Goal: Information Seeking & Learning: Learn about a topic

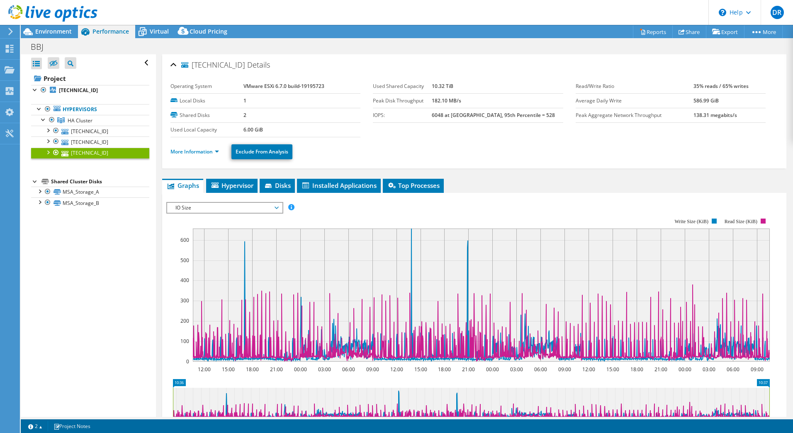
select select "USD"
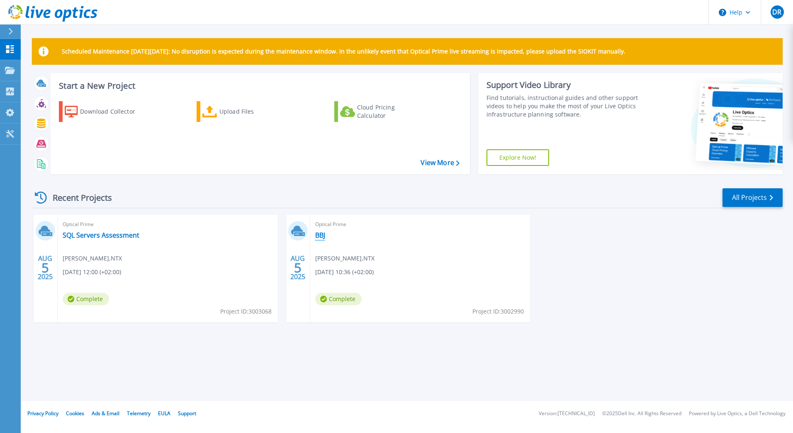
click at [319, 235] on link "BBJ" at bounding box center [320, 235] width 10 height 8
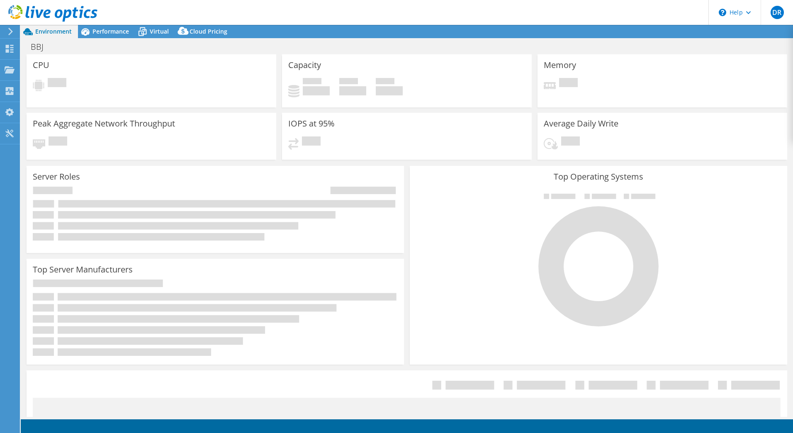
select select "USD"
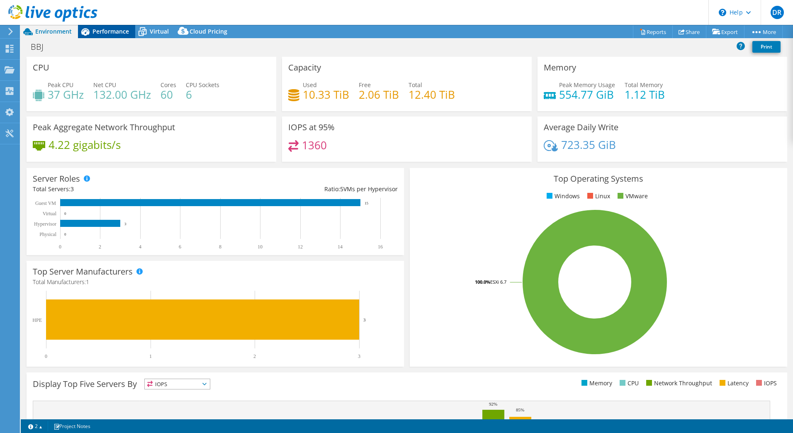
click at [119, 28] on span "Performance" at bounding box center [110, 31] width 36 height 8
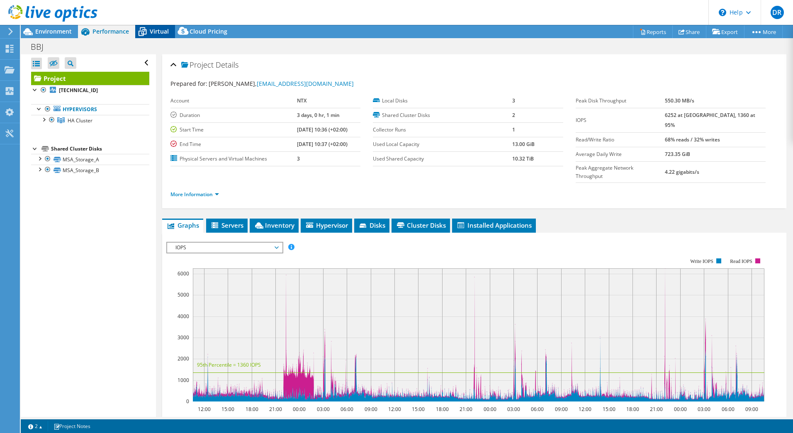
click at [153, 27] on div "Virtual" at bounding box center [155, 31] width 40 height 13
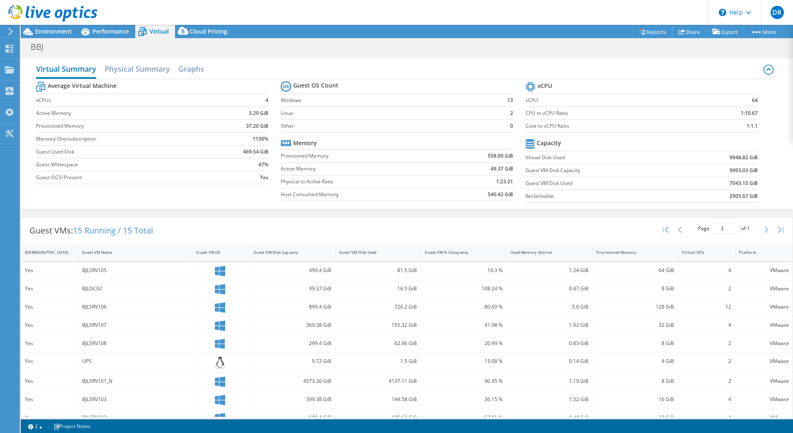
drag, startPoint x: 268, startPoint y: 248, endPoint x: 283, endPoint y: 233, distance: 21.1
click at [283, 233] on div "Guest VMs: 15 Running / 15 Total Page 1 of 1 5 rows 10 rows 20 rows 25 rows 50 …" at bounding box center [406, 231] width 771 height 26
click at [140, 71] on h2 "Physical Summary" at bounding box center [137, 70] width 66 height 18
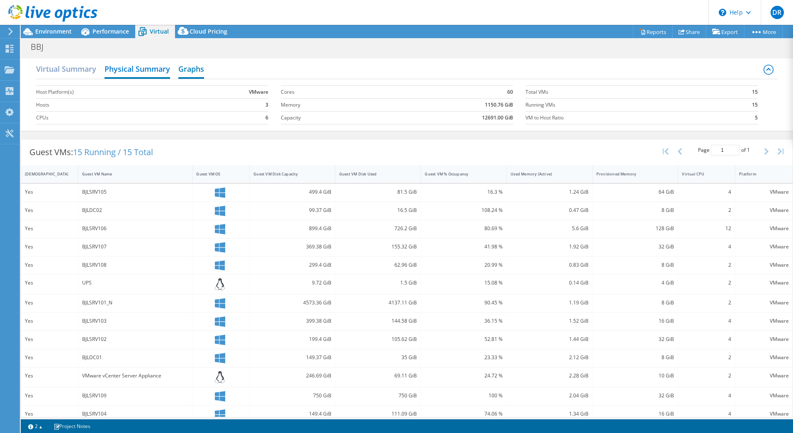
click at [188, 62] on h2 "Graphs" at bounding box center [191, 70] width 26 height 18
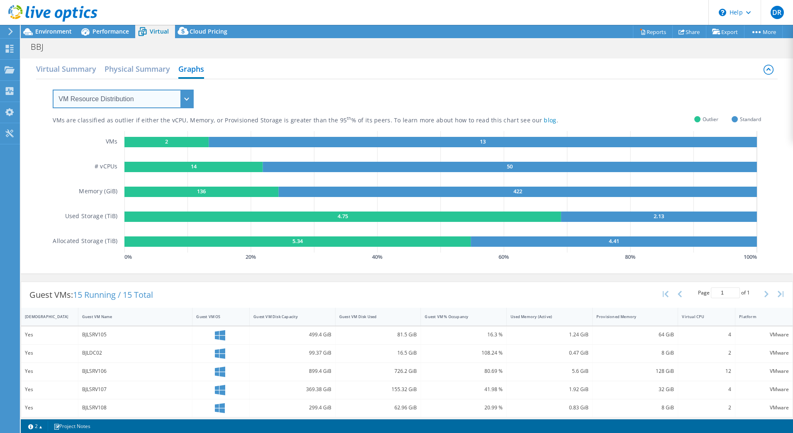
click at [174, 103] on select "VM Resource Distribution Provisioning Contrast Over Provisioning" at bounding box center [123, 99] width 141 height 19
click at [53, 90] on select "VM Resource Distribution Provisioning Contrast Over Provisioning" at bounding box center [123, 99] width 141 height 19
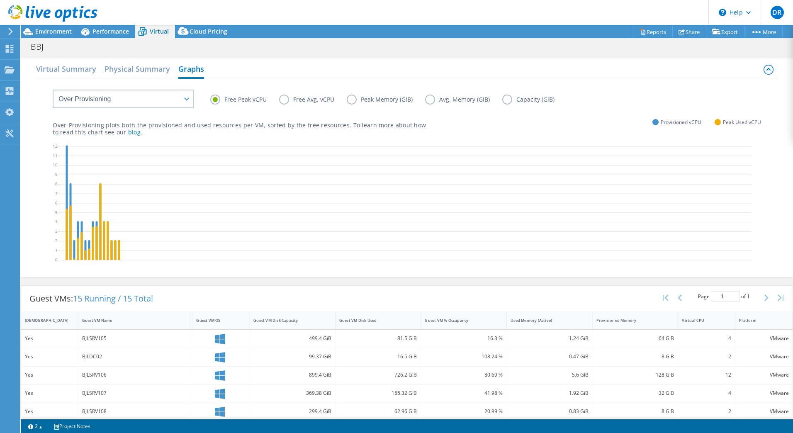
click at [168, 89] on div "VM Resource Distribution Provisioning Contrast Over Provisioning" at bounding box center [115, 93] width 158 height 29
click at [164, 92] on select "VM Resource Distribution Provisioning Contrast Over Provisioning" at bounding box center [123, 99] width 141 height 19
click at [53, 90] on select "VM Resource Distribution Provisioning Contrast Over Provisioning" at bounding box center [123, 99] width 141 height 19
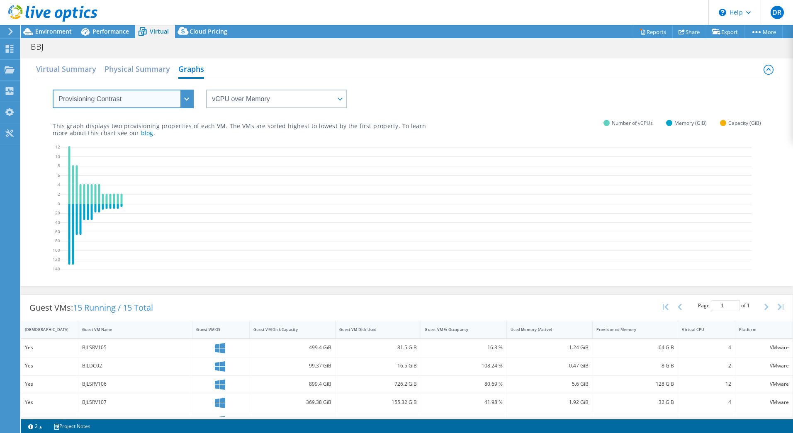
click at [129, 106] on select "VM Resource Distribution Provisioning Contrast Over Provisioning" at bounding box center [123, 99] width 141 height 19
select select "VM Resource Distribution"
click at [53, 90] on select "VM Resource Distribution Provisioning Contrast Over Provisioning" at bounding box center [123, 99] width 141 height 19
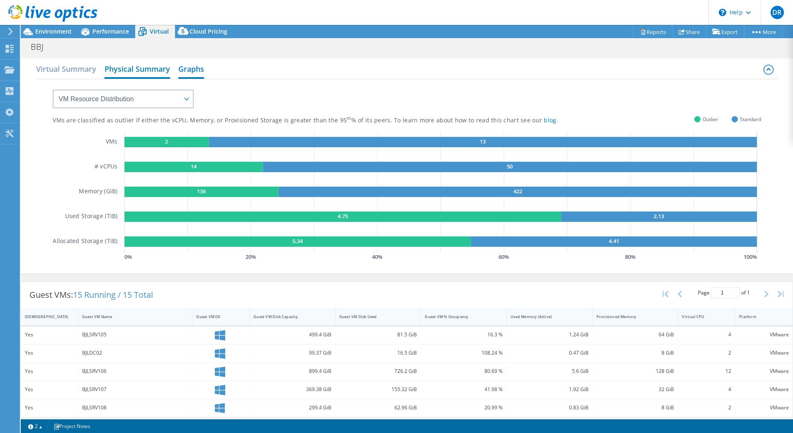
click at [129, 68] on h2 "Physical Summary" at bounding box center [137, 70] width 66 height 18
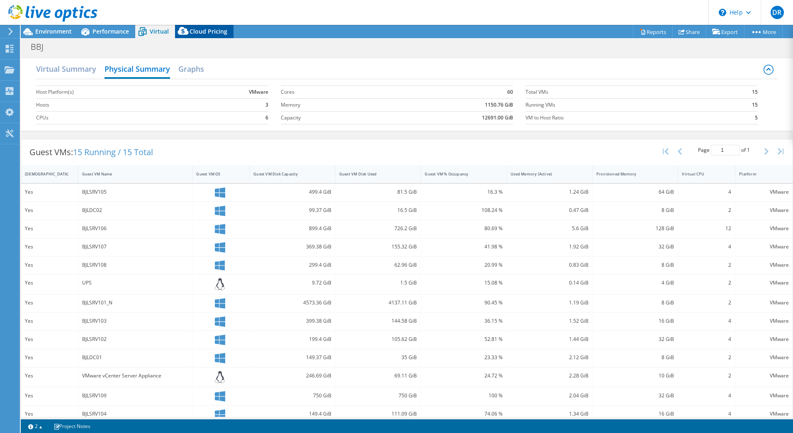
click at [199, 29] on span "Cloud Pricing" at bounding box center [208, 31] width 38 height 8
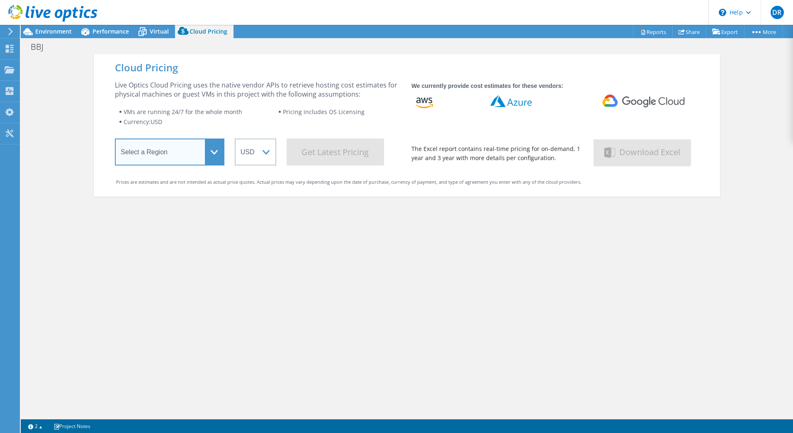
click at [171, 146] on select "Select a Region [GEOGRAPHIC_DATA] ([GEOGRAPHIC_DATA]) [GEOGRAPHIC_DATA] ([GEOGR…" at bounding box center [169, 151] width 109 height 27
select select "EULondon"
click at [115, 140] on select "Select a Region [GEOGRAPHIC_DATA] ([GEOGRAPHIC_DATA]) [GEOGRAPHIC_DATA] ([GEOGR…" at bounding box center [169, 151] width 109 height 27
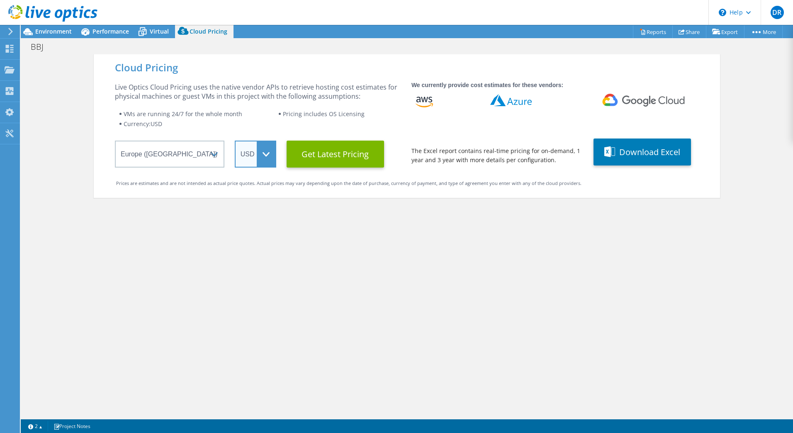
click at [248, 153] on select "ARS AUD BRL CAD CHF CLP CNY DKK EUR GBP HKD HUF INR JPY MXN MYR NOK NZD PEN SEK…" at bounding box center [255, 154] width 41 height 27
click at [235, 141] on select "ARS AUD BRL CAD CHF CLP CNY DKK EUR GBP HKD HUF INR JPY MXN MYR NOK NZD PEN SEK…" at bounding box center [255, 154] width 41 height 27
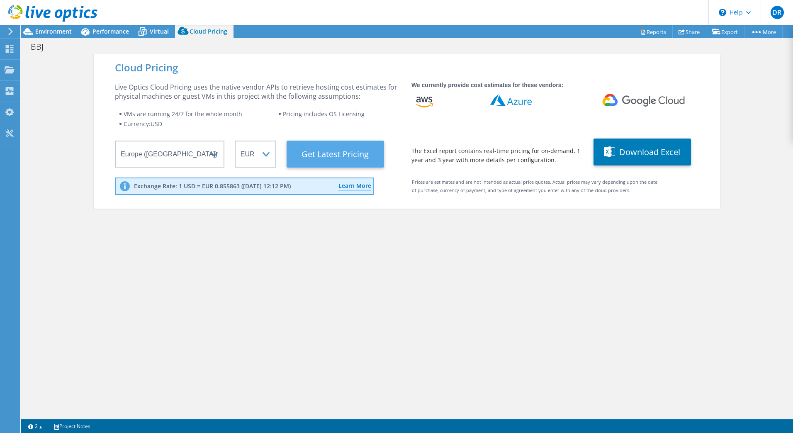
click at [334, 158] on Latest "Get Latest Pricing" at bounding box center [334, 154] width 97 height 27
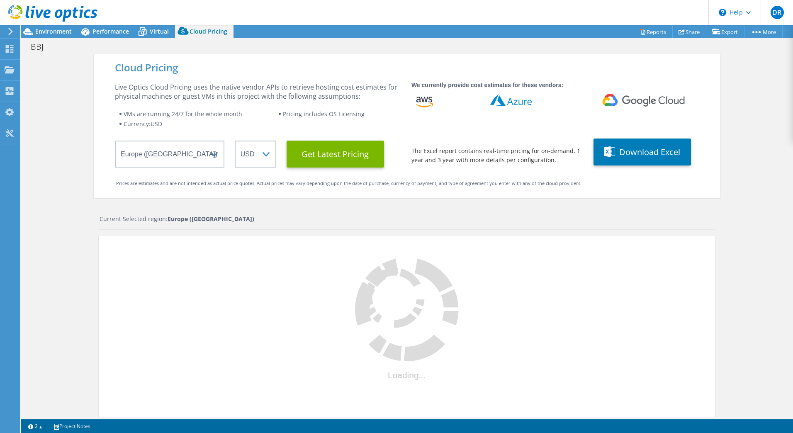
scroll to position [106, 0]
select select "EUR"
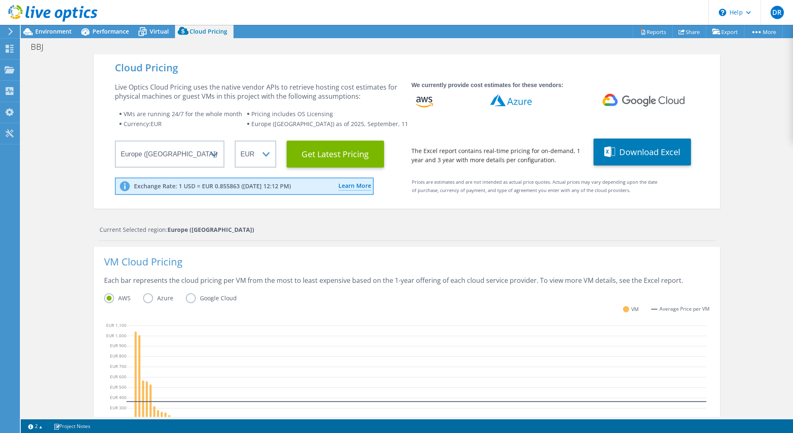
scroll to position [149, 0]
click at [162, 299] on label "Azure" at bounding box center [164, 298] width 43 height 10
click at [0, 0] on input "Azure" at bounding box center [0, 0] width 0 height 0
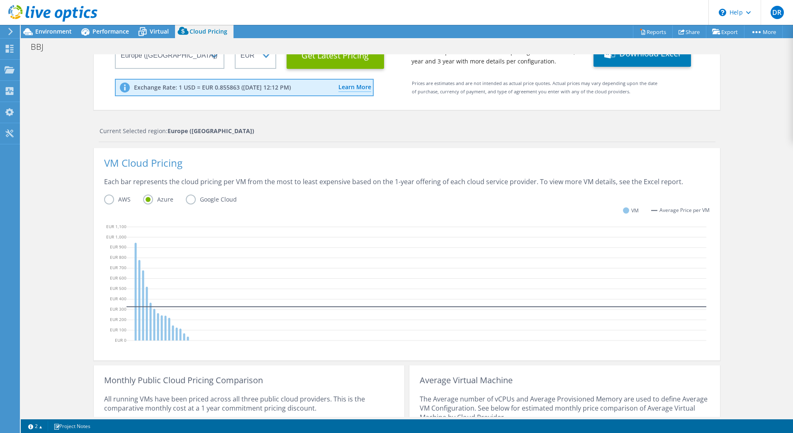
scroll to position [0, 0]
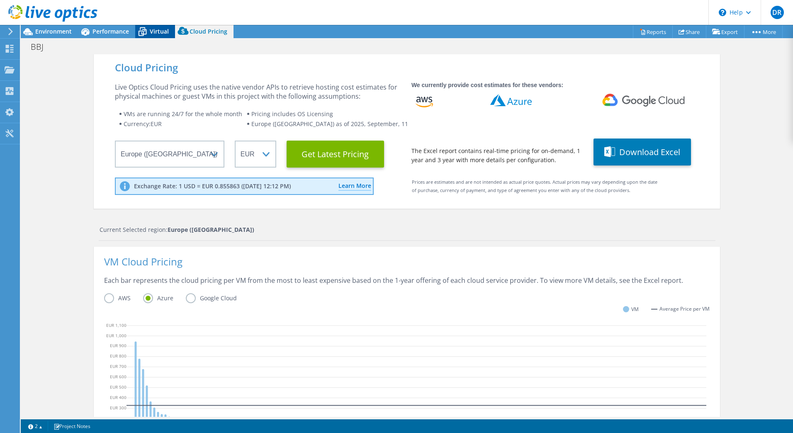
click at [161, 36] on div "Virtual" at bounding box center [155, 31] width 40 height 13
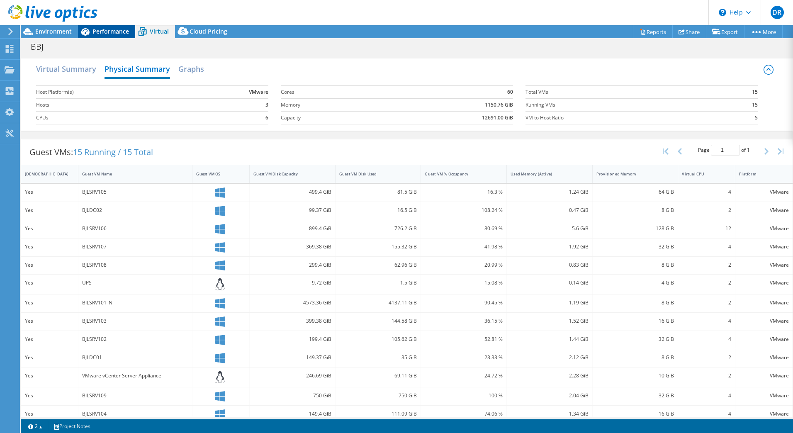
click at [109, 33] on span "Performance" at bounding box center [110, 31] width 36 height 8
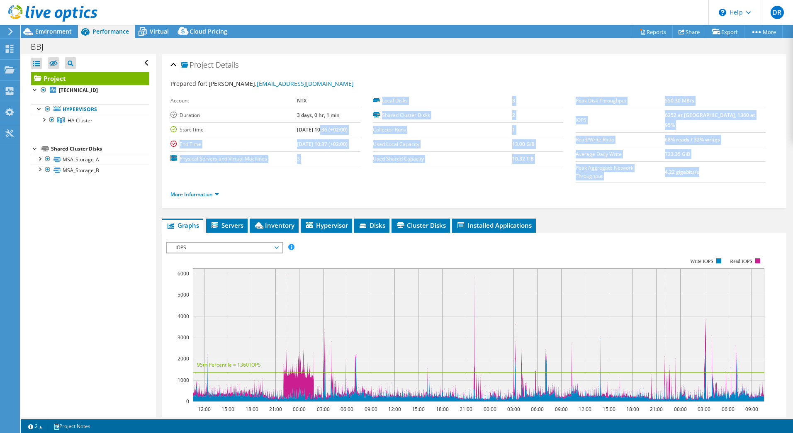
drag, startPoint x: 169, startPoint y: 111, endPoint x: 311, endPoint y: 133, distance: 143.9
click at [311, 133] on div "Project Details Prepared for: [PERSON_NAME], [PERSON_NAME][EMAIL_ADDRESS][DOMAI…" at bounding box center [474, 131] width 624 height 154
drag, startPoint x: 311, startPoint y: 133, endPoint x: 319, endPoint y: 156, distance: 23.9
click at [319, 156] on td "3" at bounding box center [328, 158] width 63 height 15
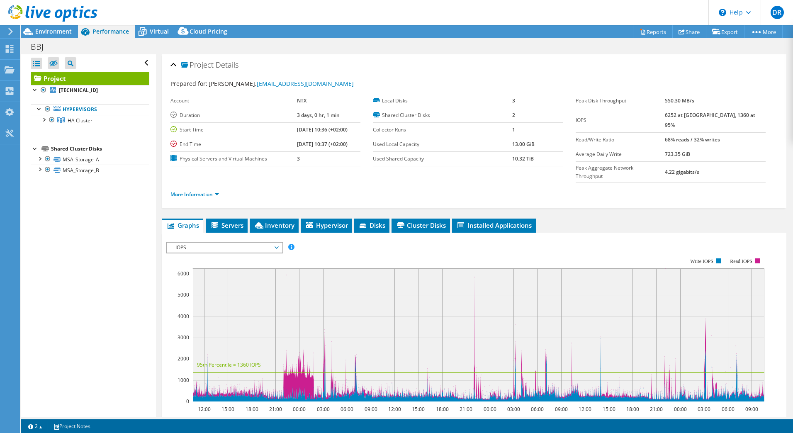
drag, startPoint x: 350, startPoint y: 147, endPoint x: 179, endPoint y: 127, distance: 172.8
click at [179, 127] on tbody "Account NTX Duration 3 days, 0 hr, 1 min Start Time [DATE] 10:36 (+02:00) End T…" at bounding box center [265, 130] width 190 height 73
copy tbody "Start Time [DATE] 10:36 (+02:00) End Time [DATE] 10:37 (+02:00)"
